Goal: Information Seeking & Learning: Learn about a topic

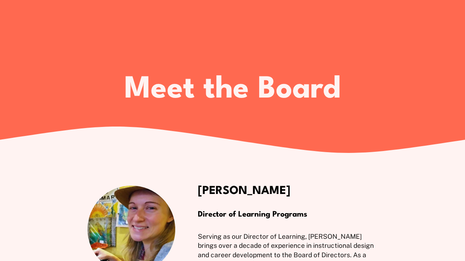
scroll to position [1278, 0]
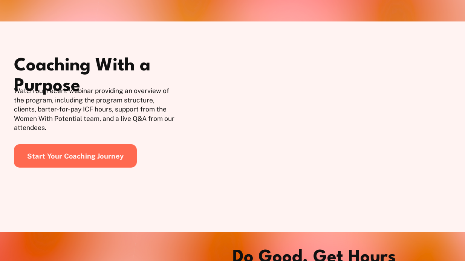
scroll to position [1438, 0]
